Goal: Information Seeking & Learning: Learn about a topic

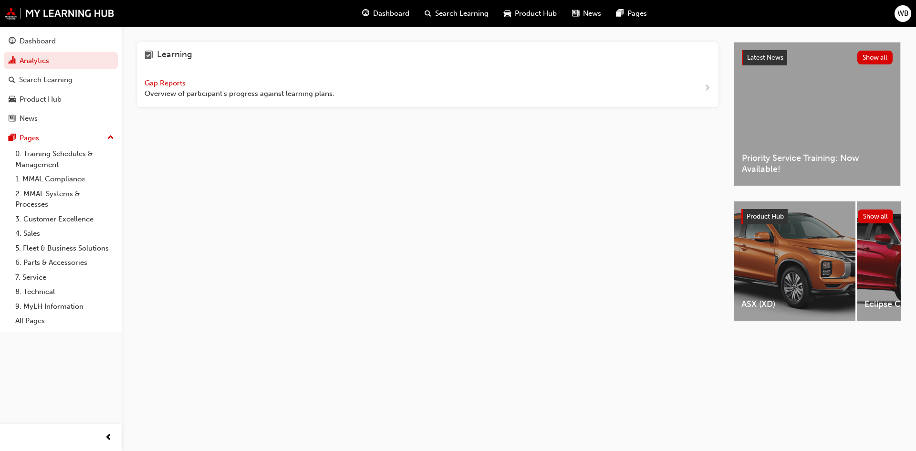
click at [257, 18] on div "Dashboard Search Learning Product Hub News Pages WB" at bounding box center [458, 13] width 916 height 27
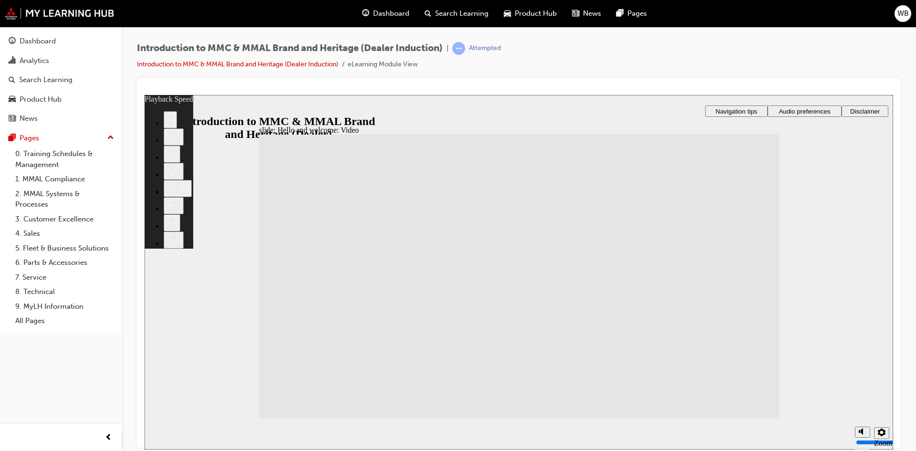
type input "1"
